Goal: Information Seeking & Learning: Learn about a topic

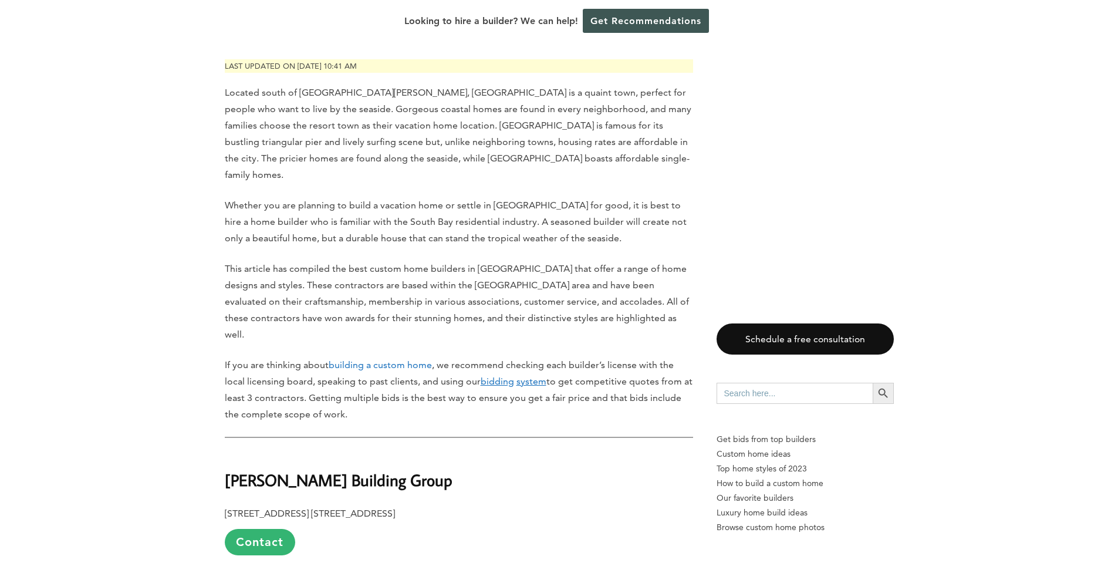
scroll to position [489, 0]
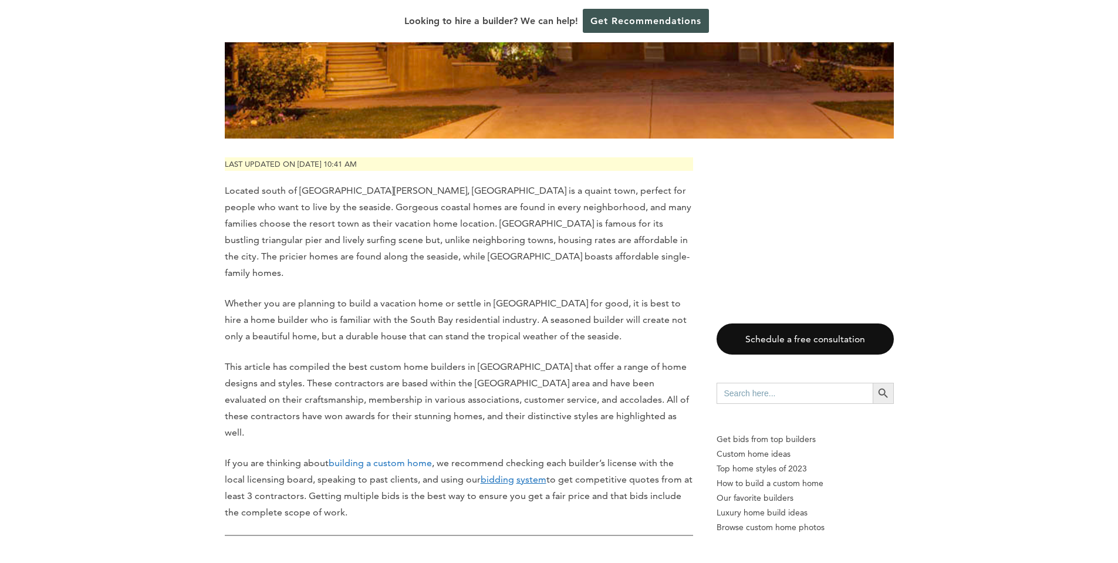
click at [442, 211] on span "Located south of [GEOGRAPHIC_DATA][PERSON_NAME], [GEOGRAPHIC_DATA] is a quaint …" at bounding box center [458, 231] width 467 height 93
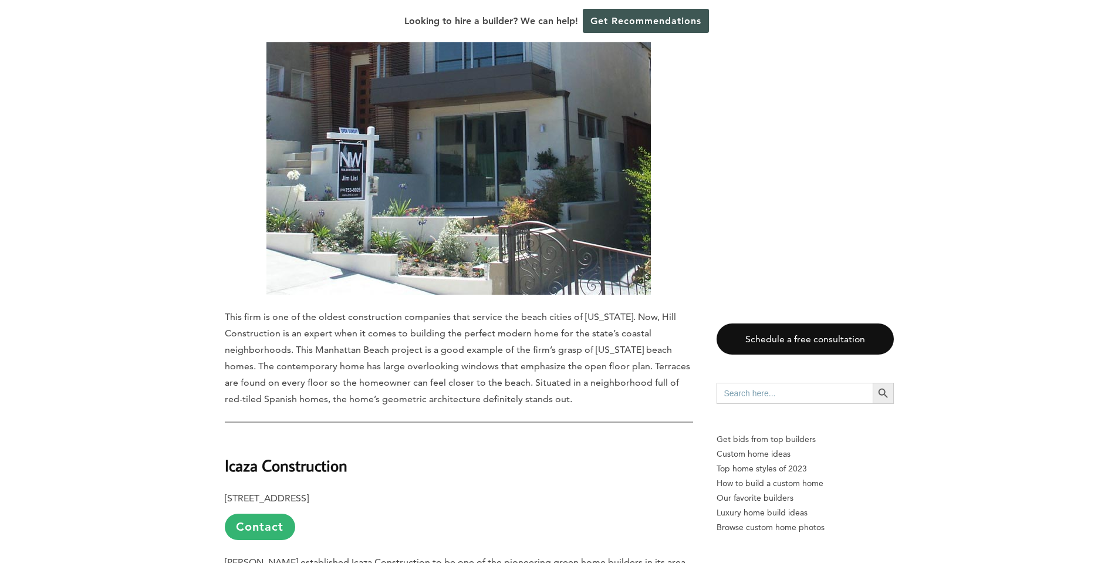
scroll to position [5691, 0]
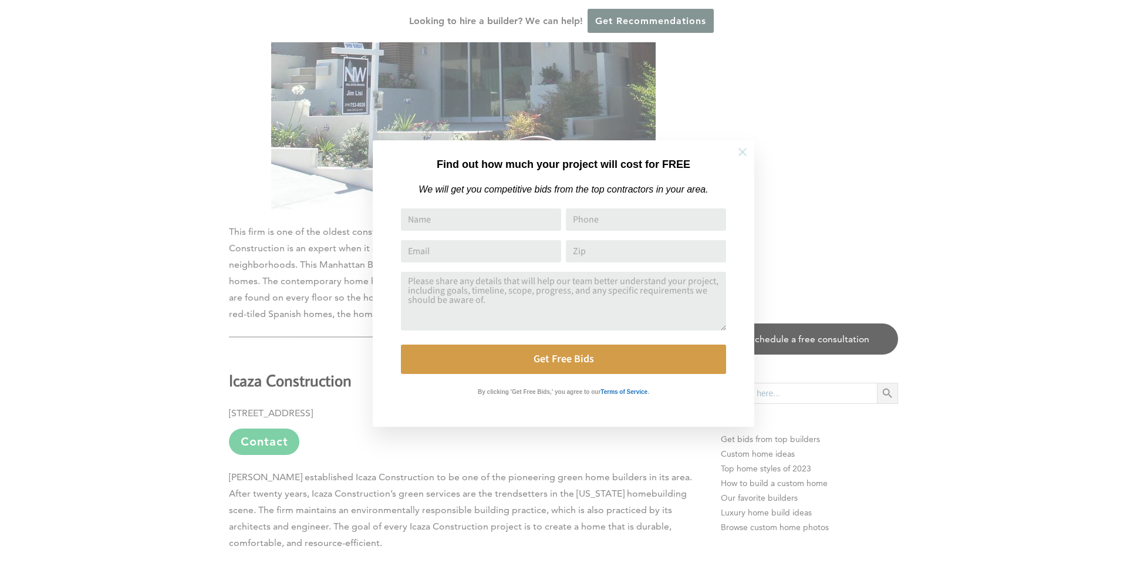
click at [743, 157] on icon at bounding box center [742, 152] width 13 height 13
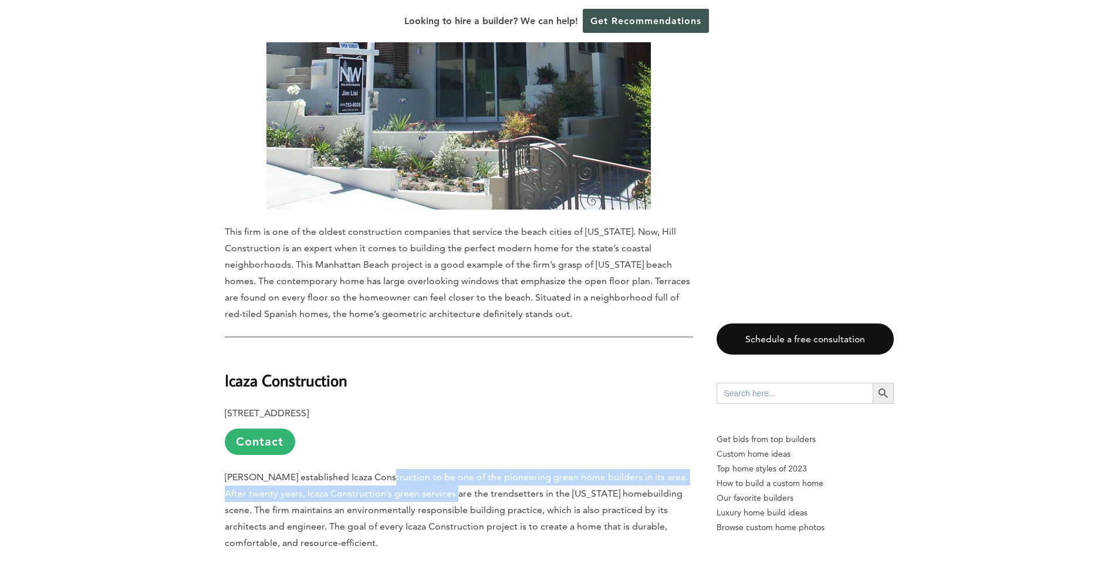
drag, startPoint x: 380, startPoint y: 373, endPoint x: 444, endPoint y: 387, distance: 65.6
click at [444, 469] on p "[PERSON_NAME] established Icaza Construction to be one of the pioneering green …" at bounding box center [459, 510] width 468 height 82
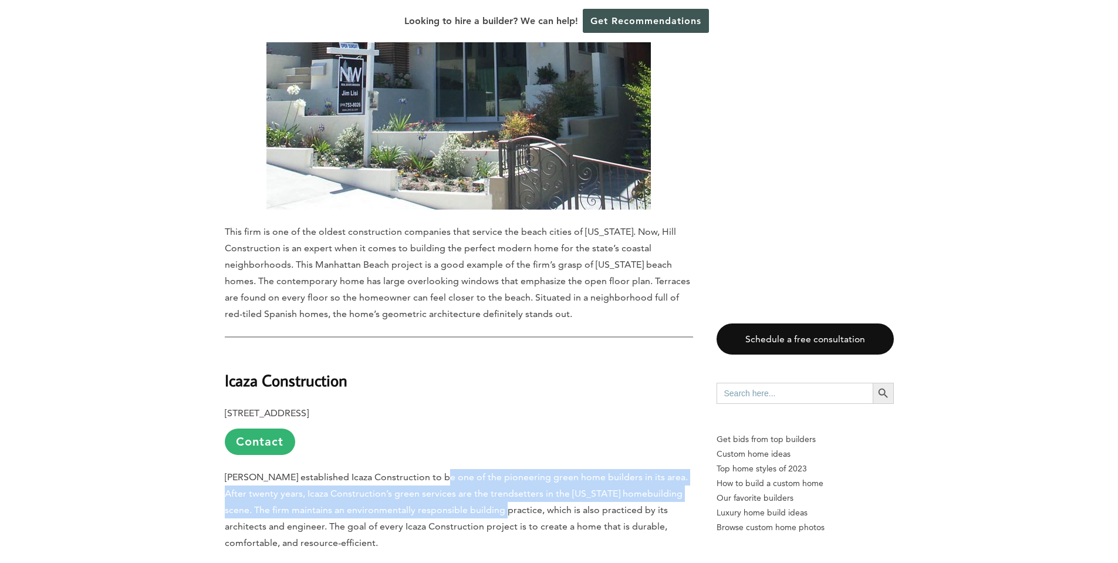
drag, startPoint x: 434, startPoint y: 386, endPoint x: 488, endPoint y: 417, distance: 61.8
click at [488, 469] on p "[PERSON_NAME] established Icaza Construction to be one of the pioneering green …" at bounding box center [459, 510] width 468 height 82
drag, startPoint x: 488, startPoint y: 417, endPoint x: 483, endPoint y: 414, distance: 6.0
click at [487, 469] on p "[PERSON_NAME] established Icaza Construction to be one of the pioneering green …" at bounding box center [459, 510] width 468 height 82
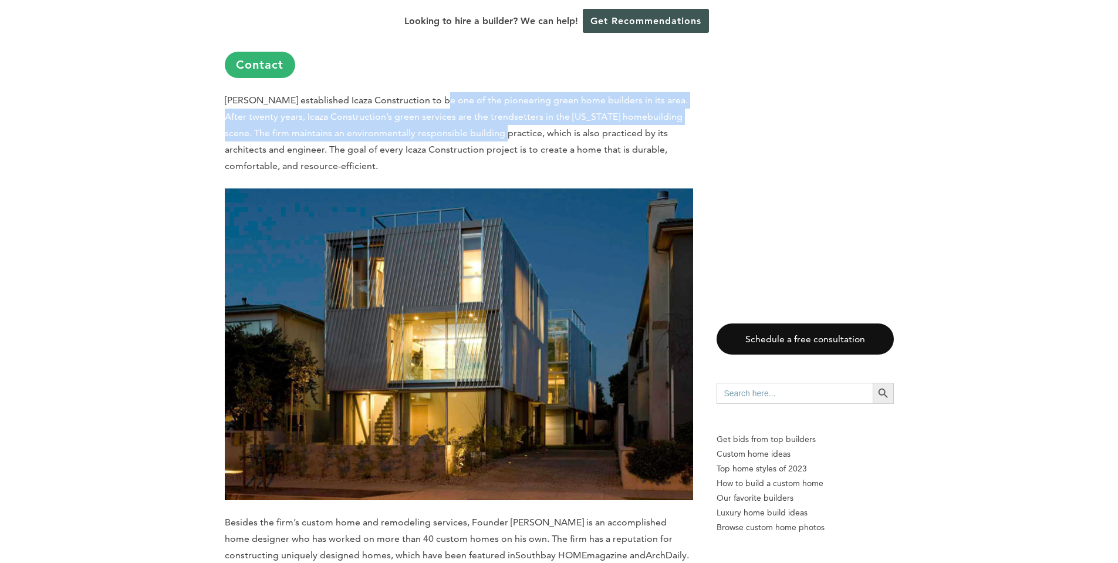
scroll to position [6082, 0]
